Goal: Navigation & Orientation: Go to known website

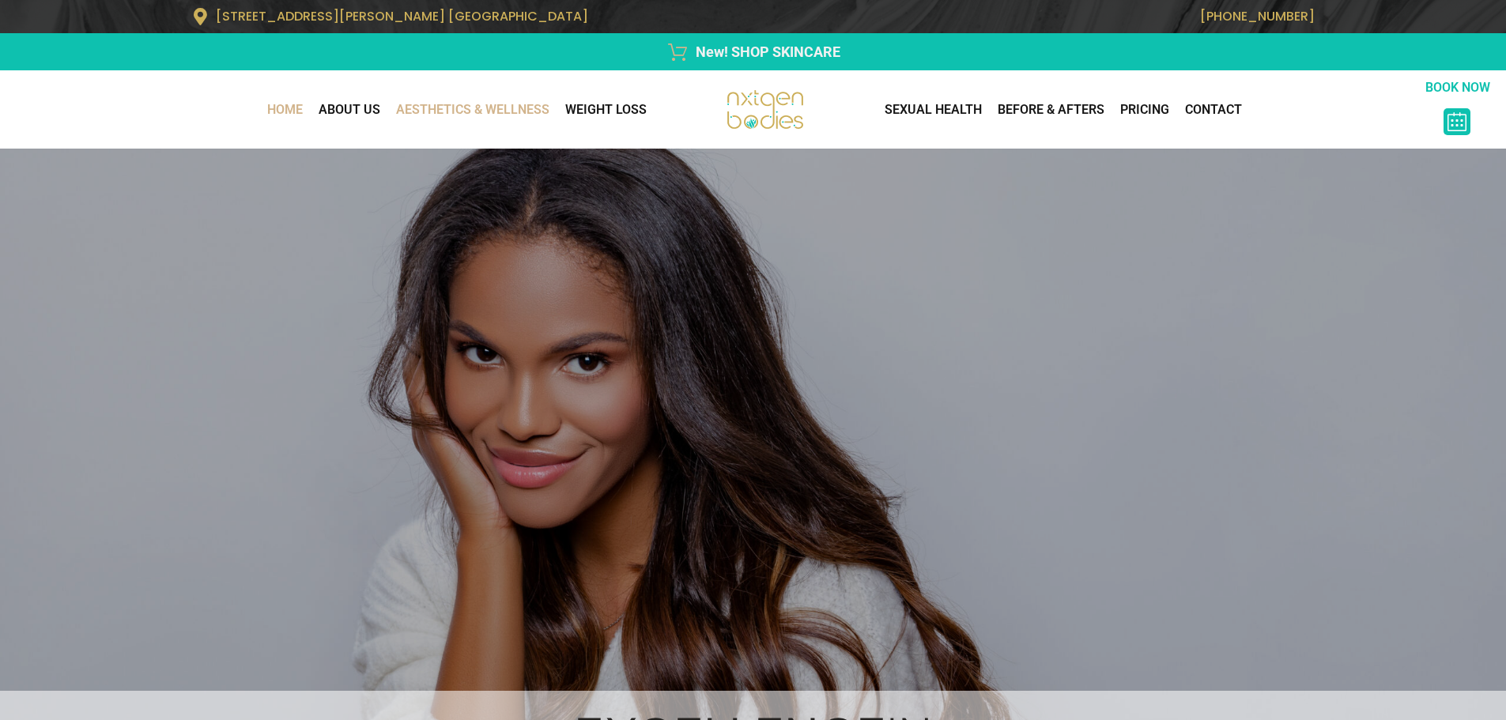
click at [432, 104] on link "AESTHETICS & WELLNESS" at bounding box center [472, 110] width 169 height 32
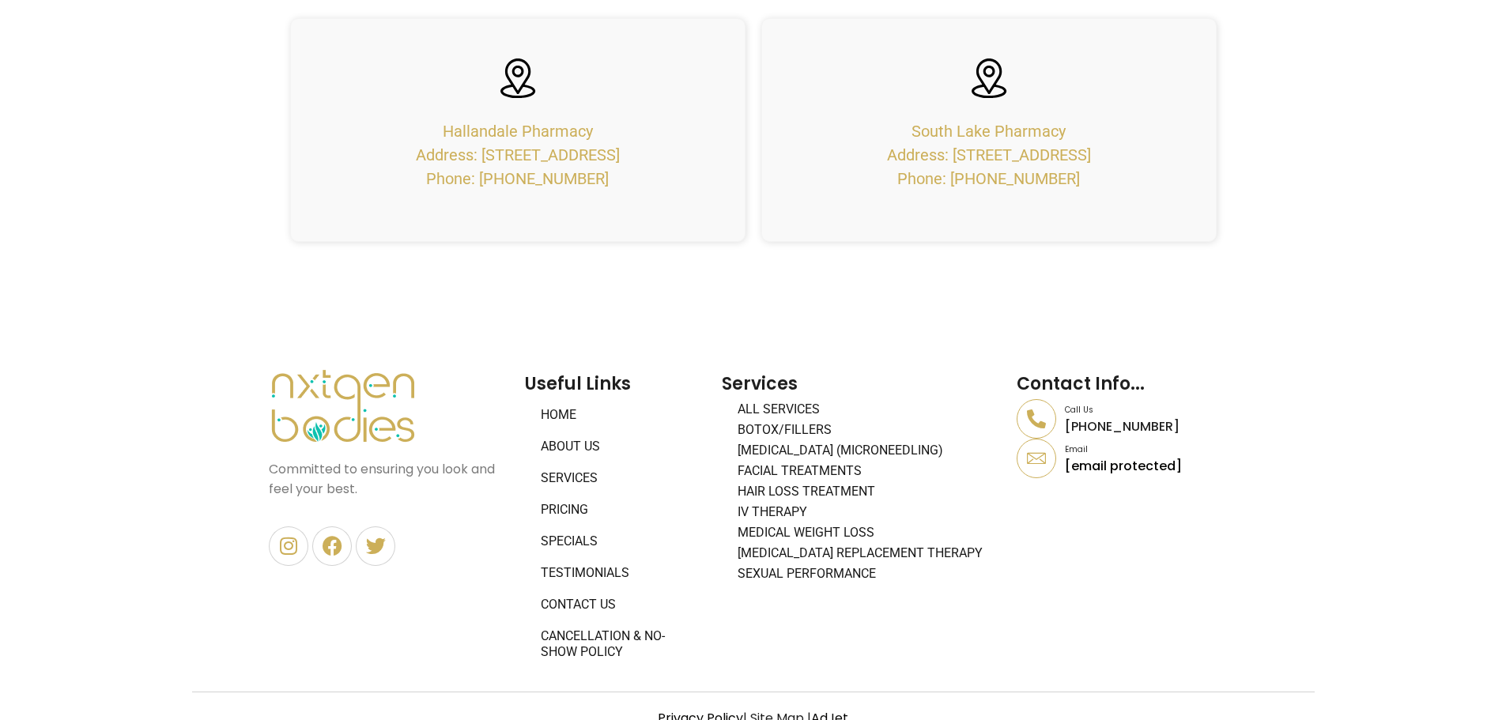
scroll to position [6863, 0]
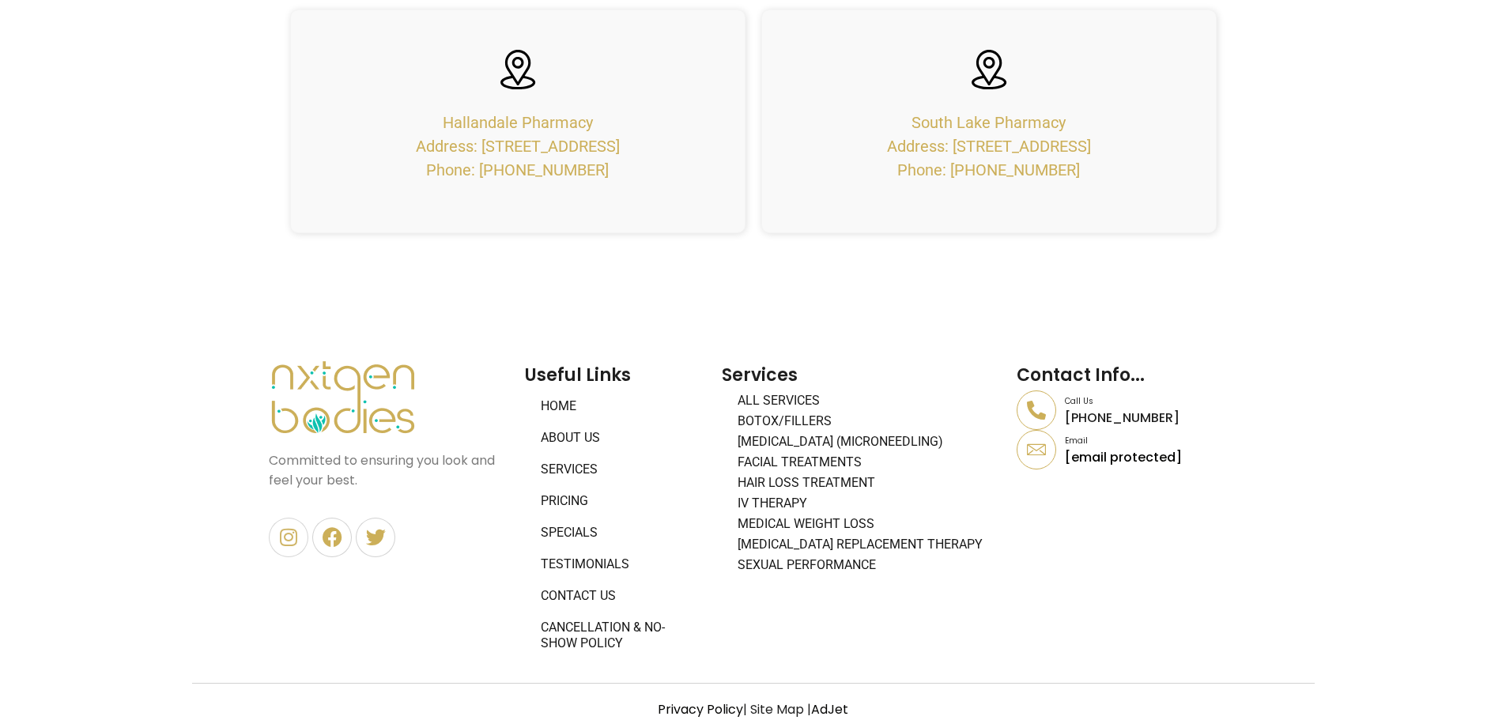
click at [284, 527] on icon at bounding box center [289, 537] width 20 height 20
